Goal: Task Accomplishment & Management: Use online tool/utility

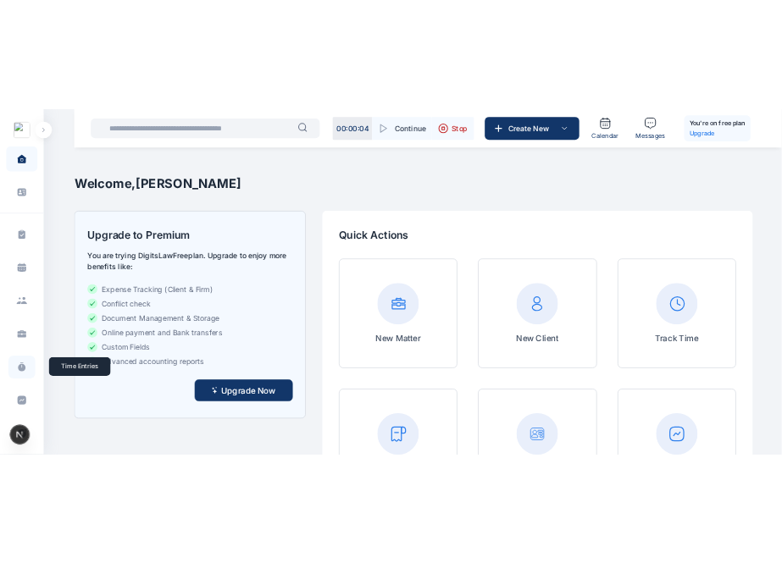
scroll to position [467, 0]
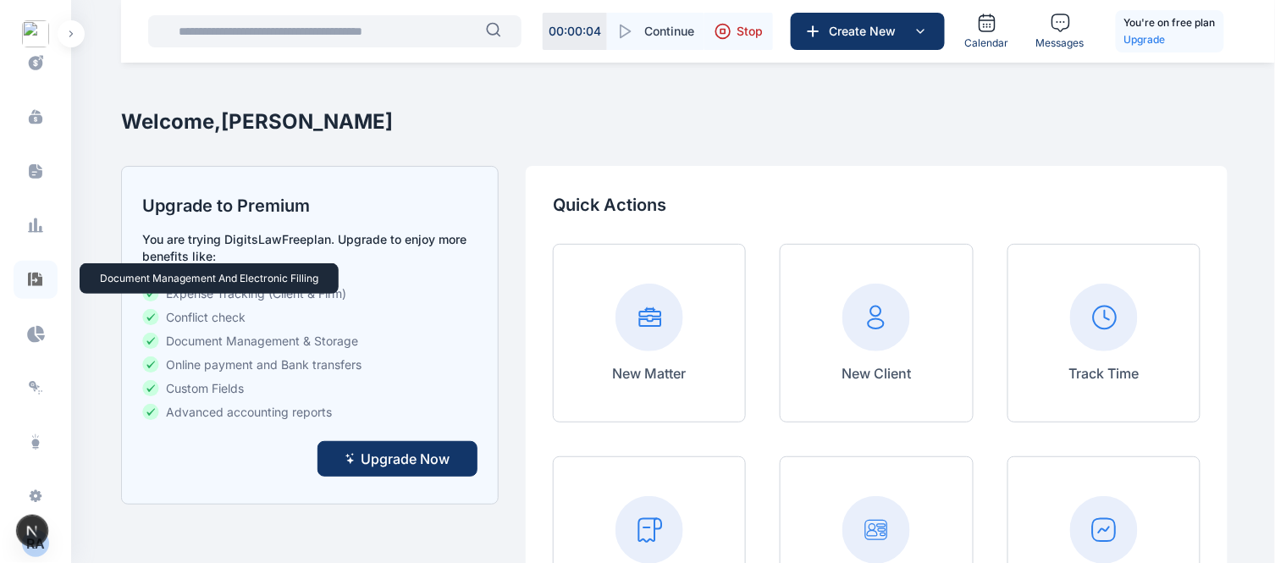
click at [32, 288] on icon at bounding box center [35, 280] width 17 height 18
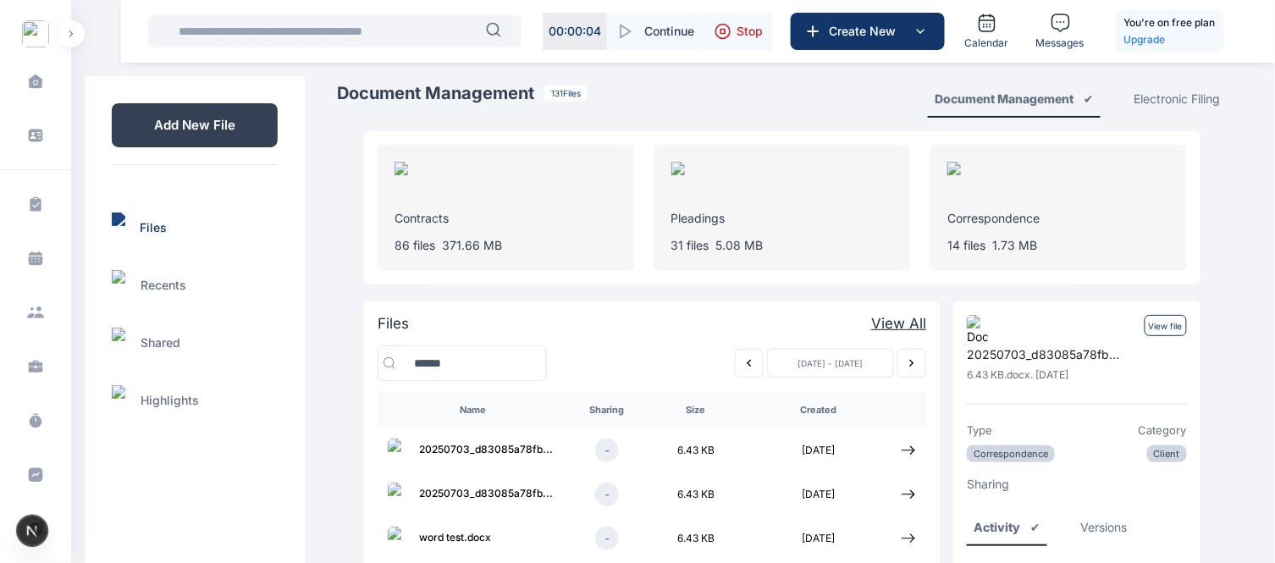
click at [781, 317] on p "View file" at bounding box center [1166, 325] width 42 height 21
click at [781, 242] on div "14 files 1.73 MB" at bounding box center [1059, 245] width 223 height 17
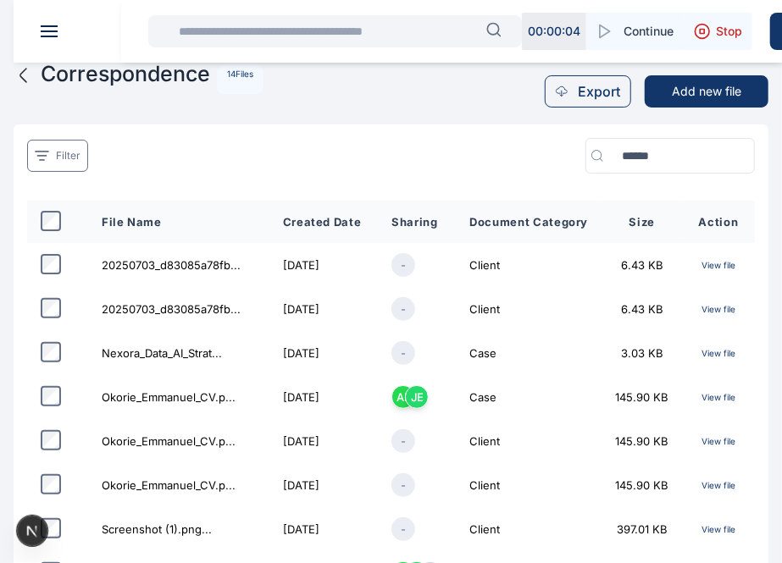
click at [21, 76] on icon at bounding box center [24, 75] width 20 height 20
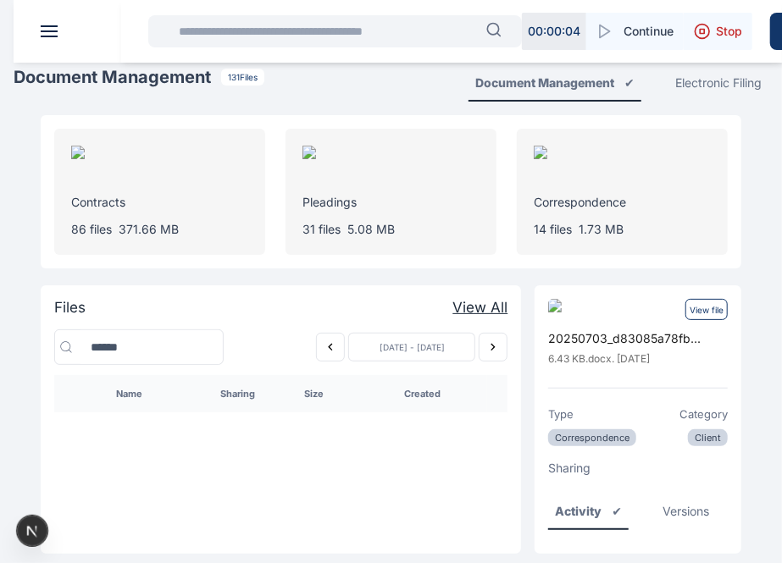
click at [332, 349] on icon "Previous week" at bounding box center [330, 347] width 14 height 14
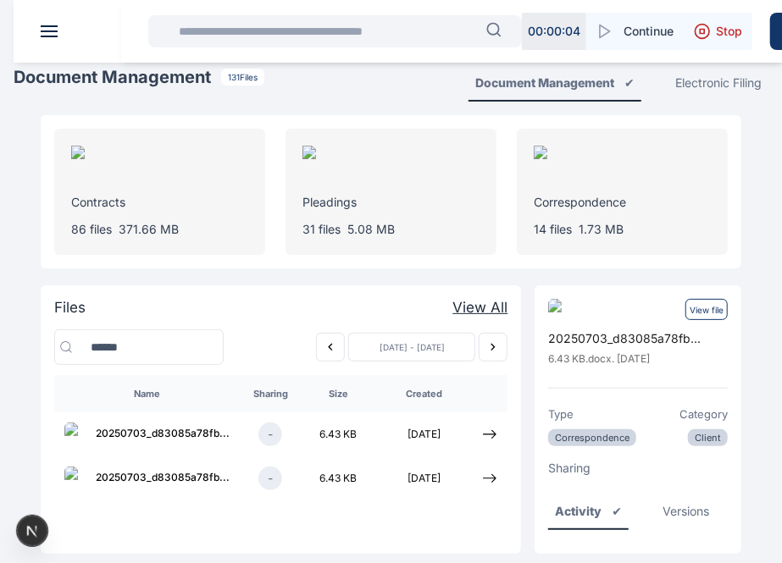
click at [706, 308] on p "View file" at bounding box center [706, 309] width 42 height 21
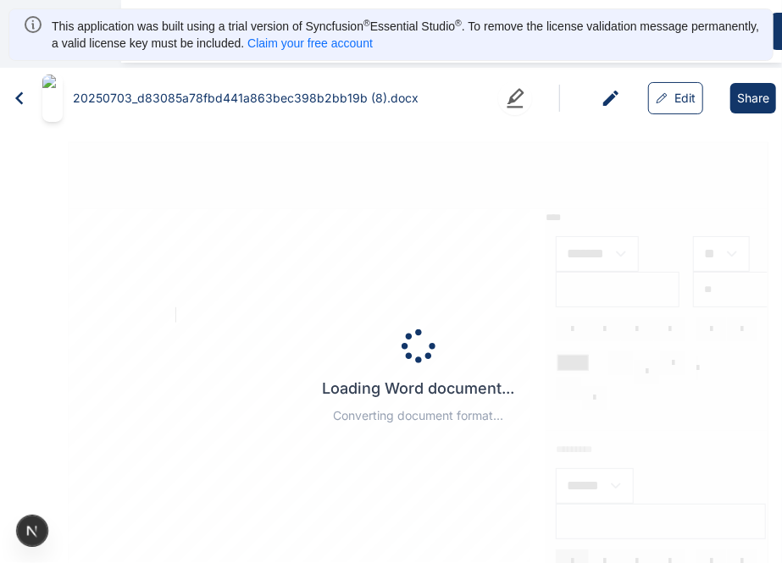
type input "*******"
type input "******"
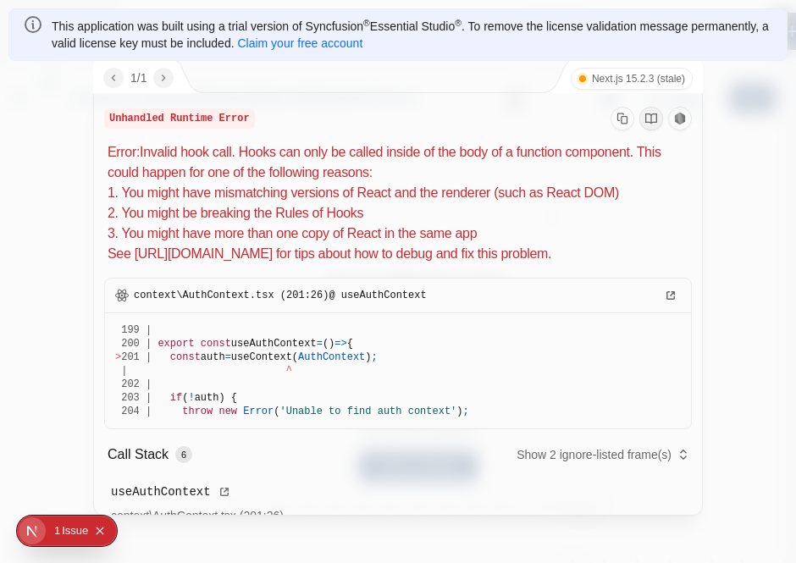
click at [636, 309] on p "context\AuthContext.tsx (201:26) @ useAuthContext" at bounding box center [398, 296] width 586 height 34
drag, startPoint x: 108, startPoint y: 119, endPoint x: 485, endPoint y: 408, distance: 475.3
click at [485, 408] on div "Unhandled Runtime Error Error: Invalid hook call. Hooks can only be called insi…" at bounding box center [398, 405] width 608 height 624
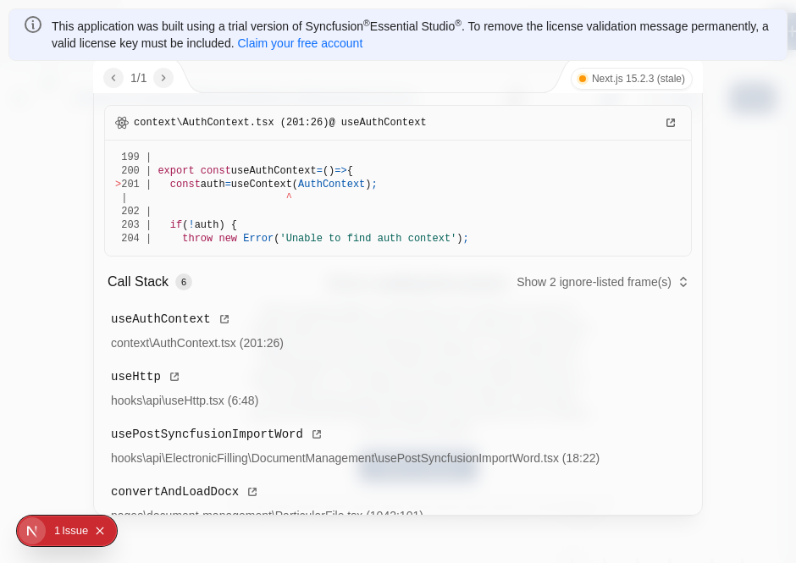
scroll to position [202, 0]
